Goal: Use online tool/utility: Utilize a website feature to perform a specific function

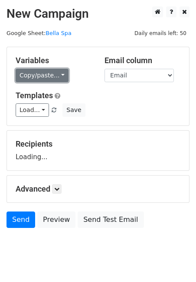
click at [45, 74] on link "Copy/paste..." at bounding box center [42, 75] width 53 height 13
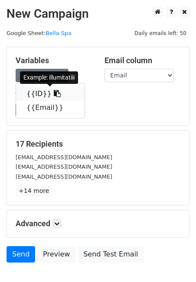
click at [37, 97] on link "{{ID}}" at bounding box center [50, 94] width 68 height 14
